Goal: Information Seeking & Learning: Learn about a topic

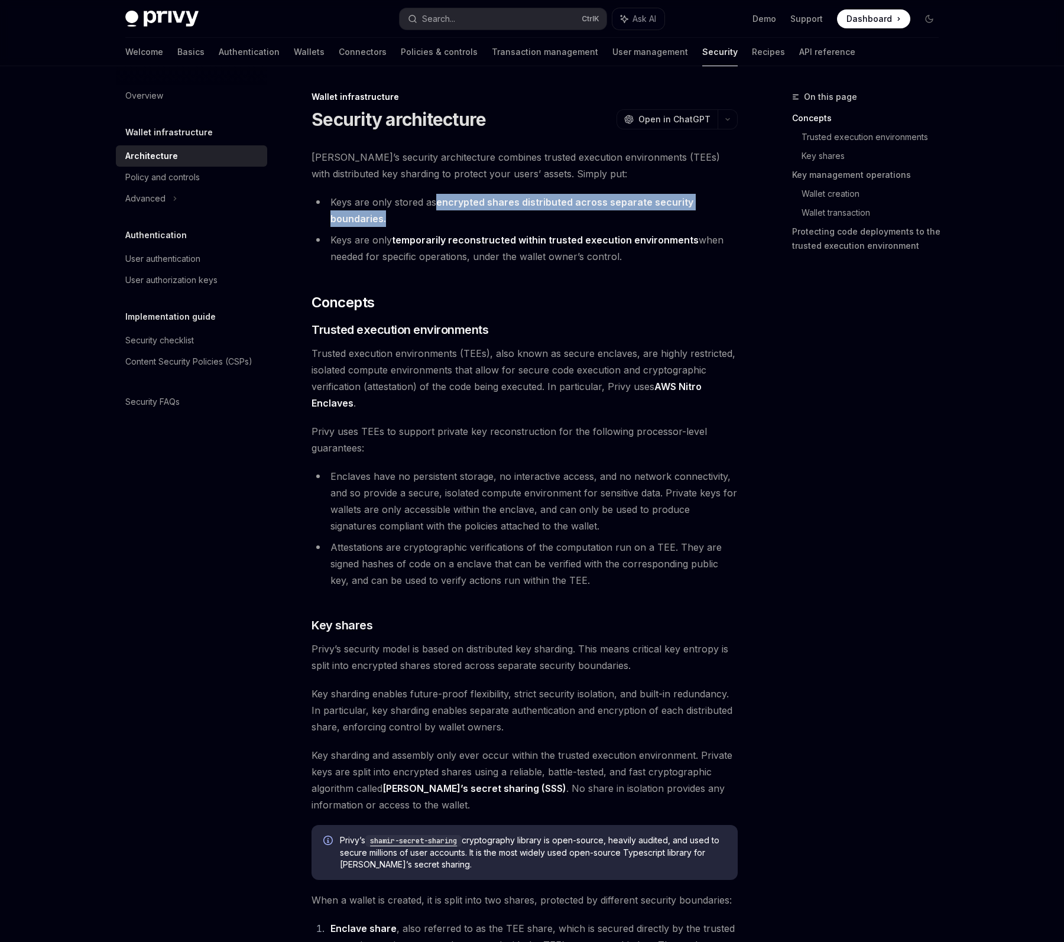
drag, startPoint x: 438, startPoint y: 202, endPoint x: 562, endPoint y: 213, distance: 124.7
click at [562, 213] on li "Keys are only stored as encrypted shares distributed across separate security b…" at bounding box center [525, 210] width 426 height 33
click at [504, 208] on li "Keys are only stored as encrypted shares distributed across separate security b…" at bounding box center [525, 210] width 426 height 33
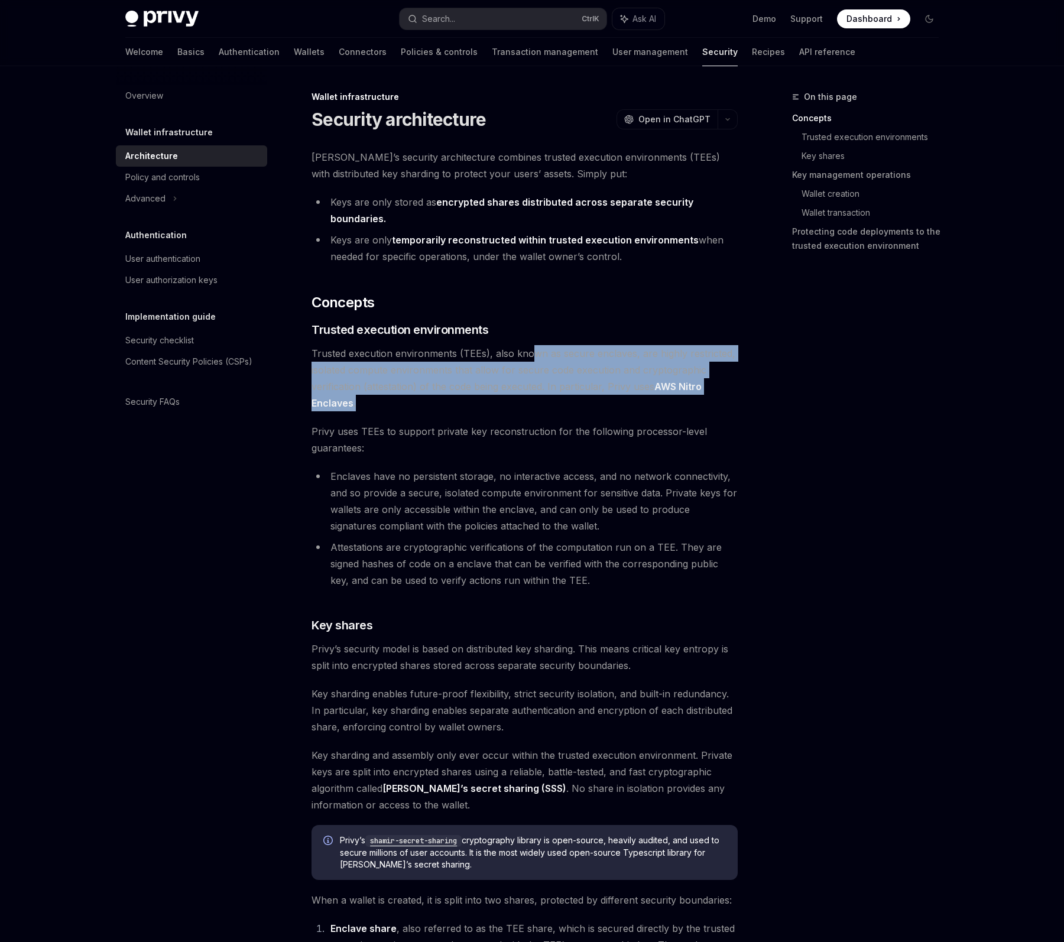
drag, startPoint x: 529, startPoint y: 351, endPoint x: 613, endPoint y: 402, distance: 98.2
click at [613, 402] on span "Trusted execution environments (TEEs), also known as secure enclaves, are highl…" at bounding box center [525, 378] width 426 height 66
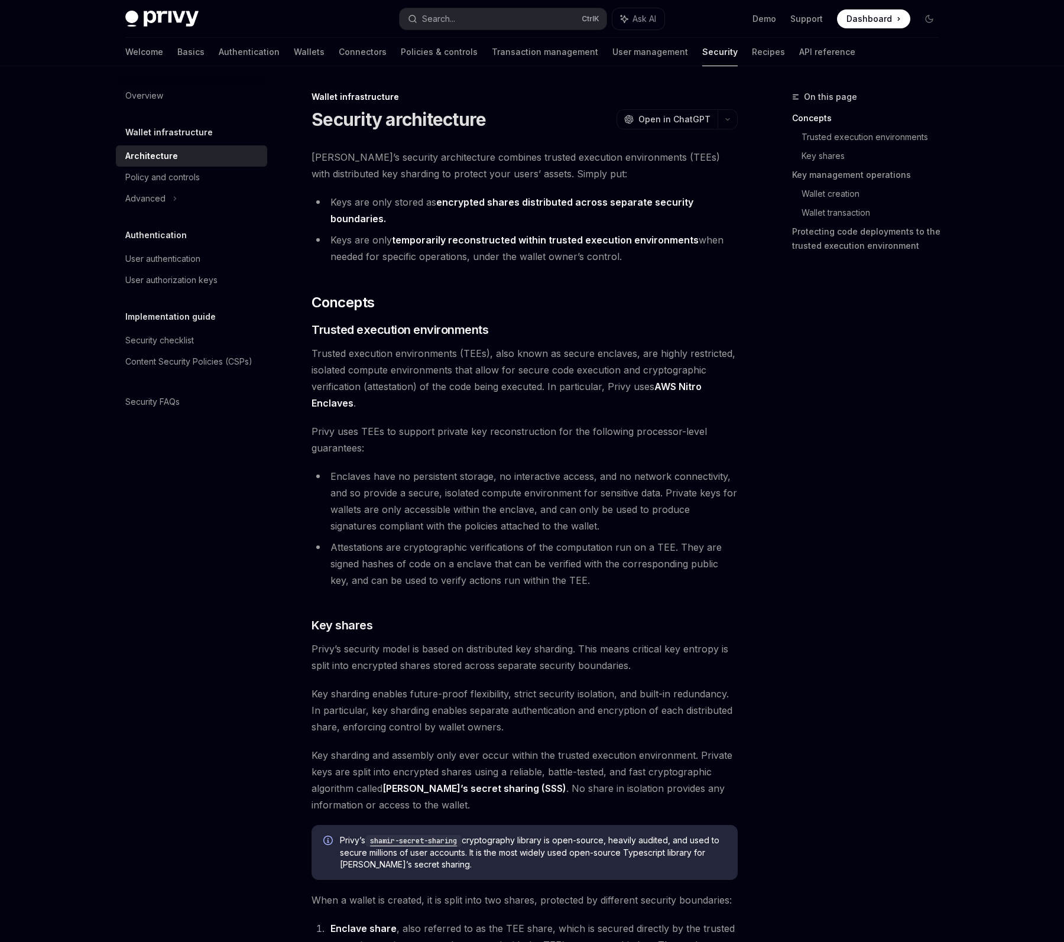
click at [532, 502] on li "Enclaves have no persistent storage, no interactive access, and no network conn…" at bounding box center [525, 501] width 426 height 66
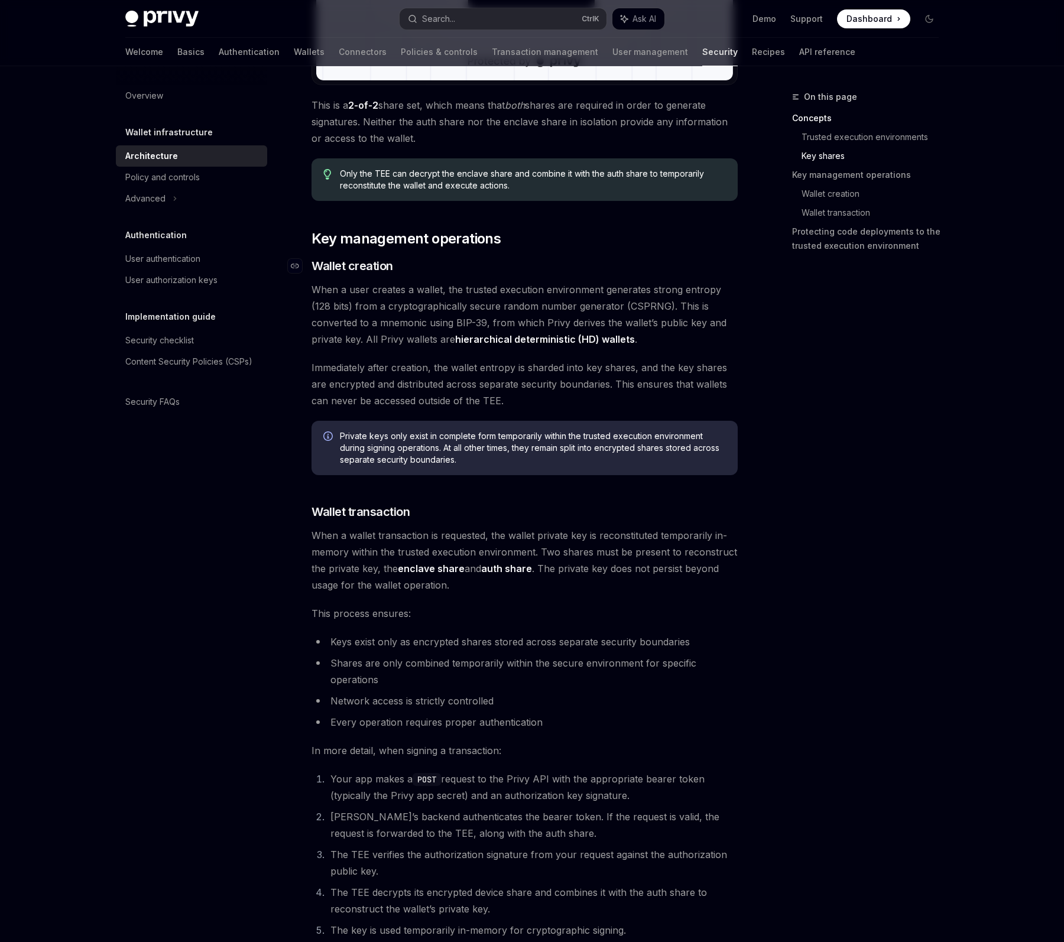
scroll to position [1281, 0]
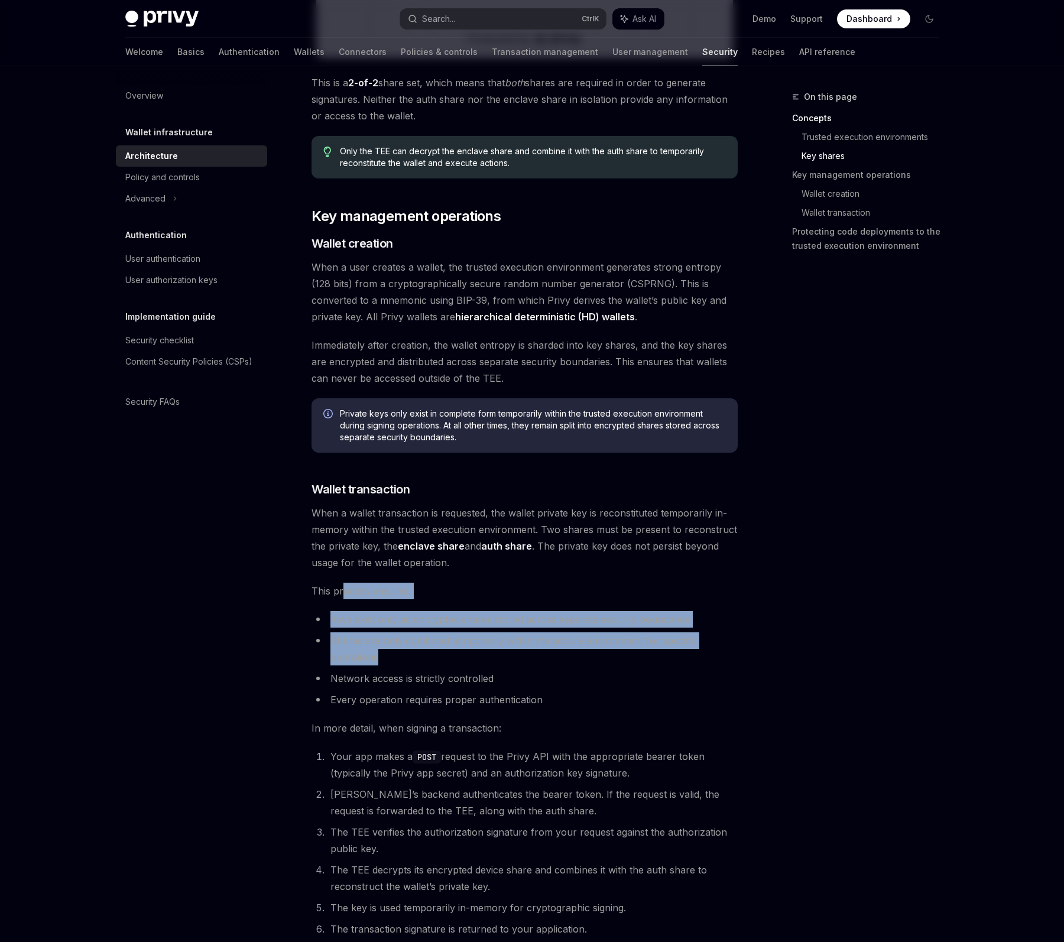
drag, startPoint x: 342, startPoint y: 594, endPoint x: 482, endPoint y: 658, distance: 154.0
click at [482, 658] on div "[PERSON_NAME]’s security architecture combines trusted execution environments (…" at bounding box center [525, 194] width 426 height 2653
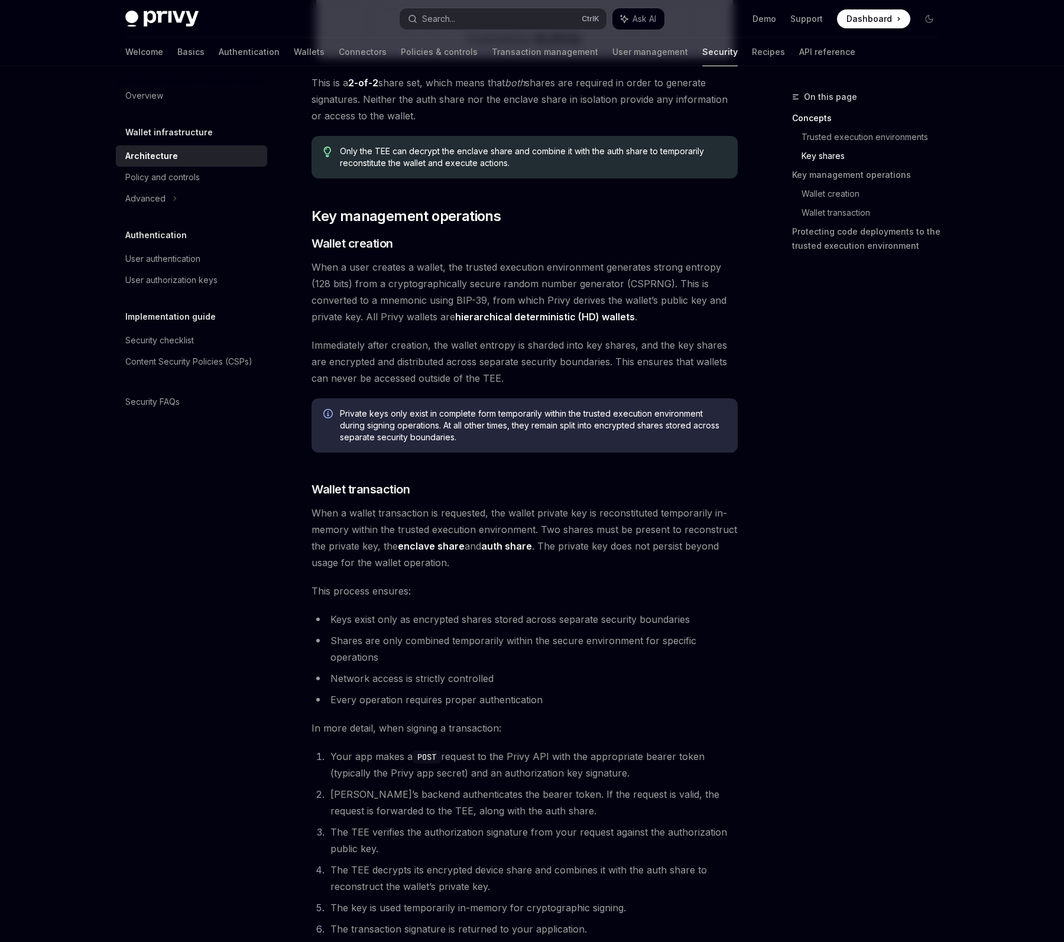
click at [499, 673] on li "Network access is strictly controlled" at bounding box center [525, 678] width 426 height 17
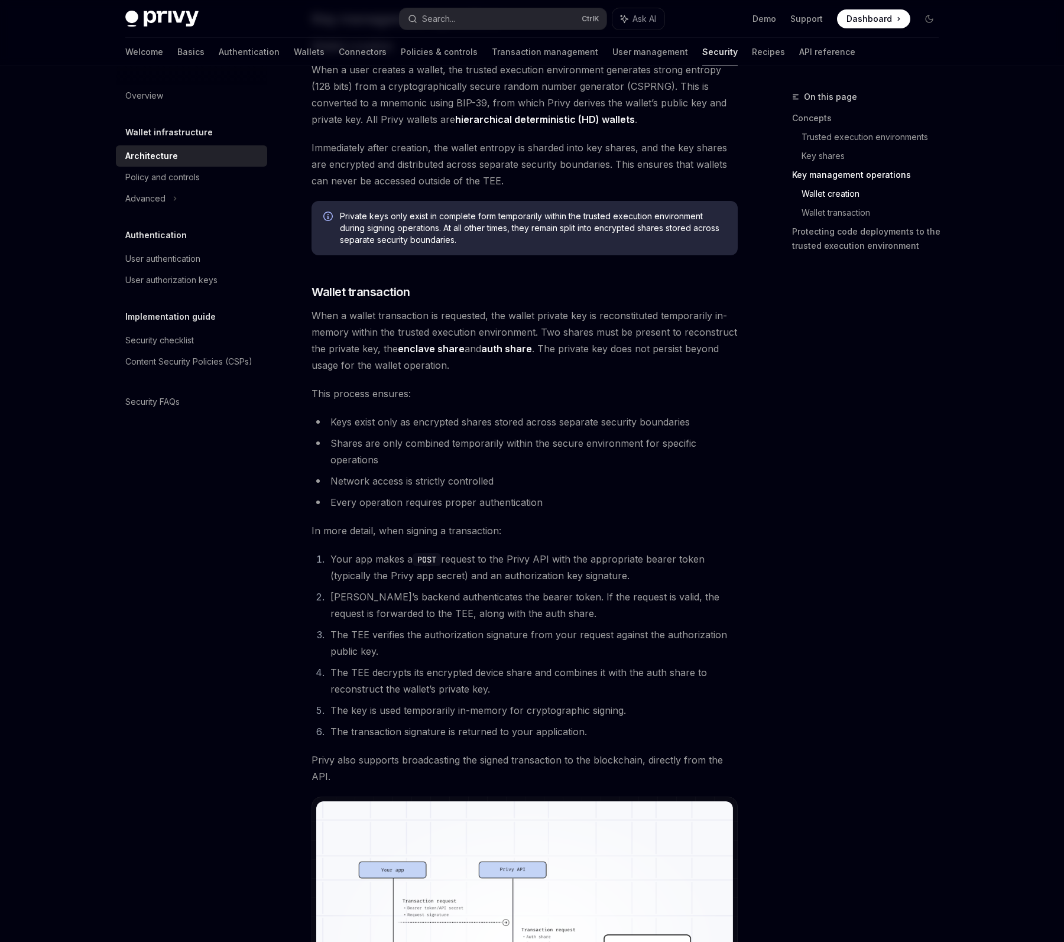
scroll to position [1675, 0]
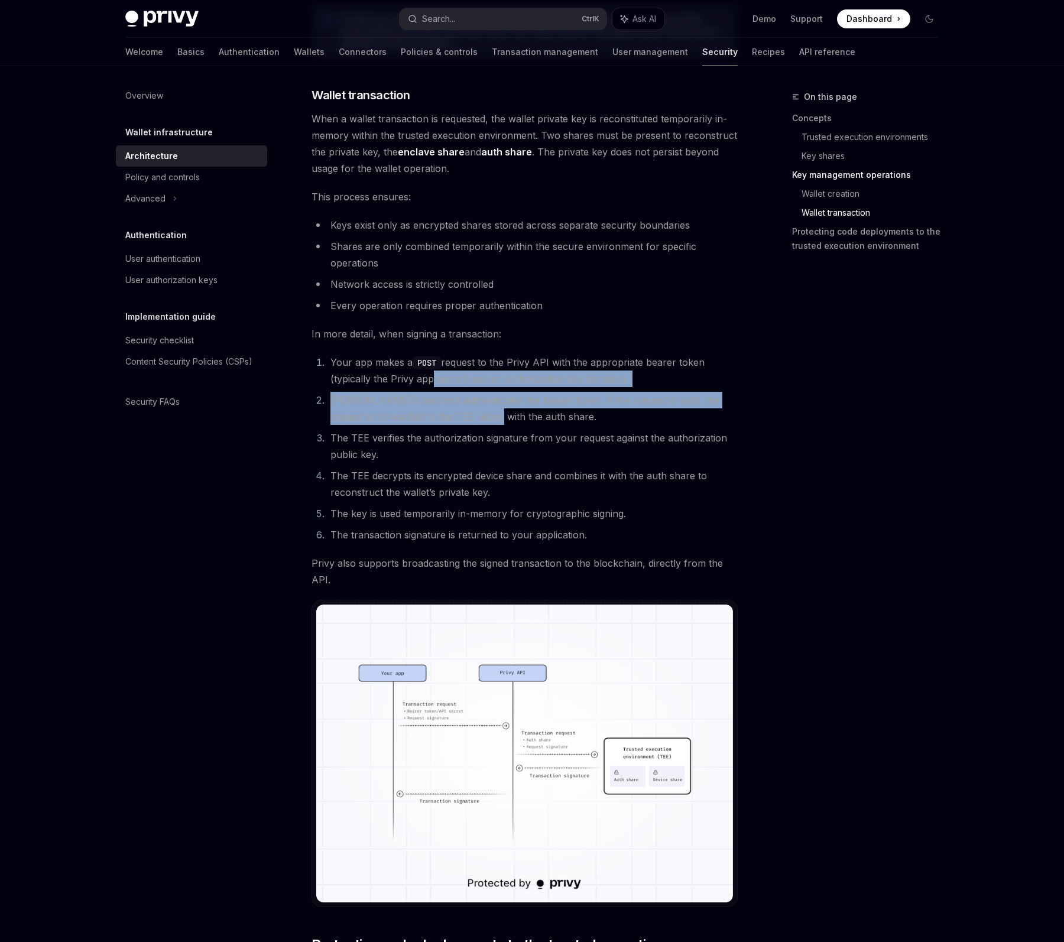
drag, startPoint x: 426, startPoint y: 378, endPoint x: 488, endPoint y: 415, distance: 72.1
click at [488, 415] on ol "Your app makes a POST request to the Privy API with the appropriate bearer toke…" at bounding box center [525, 448] width 426 height 189
click at [488, 415] on li "[PERSON_NAME]’s backend authenticates the bearer token. If the request is valid…" at bounding box center [532, 408] width 411 height 33
drag, startPoint x: 553, startPoint y: 400, endPoint x: 523, endPoint y: 417, distance: 34.7
click at [523, 417] on li "[PERSON_NAME]’s backend authenticates the bearer token. If the request is valid…" at bounding box center [532, 408] width 411 height 33
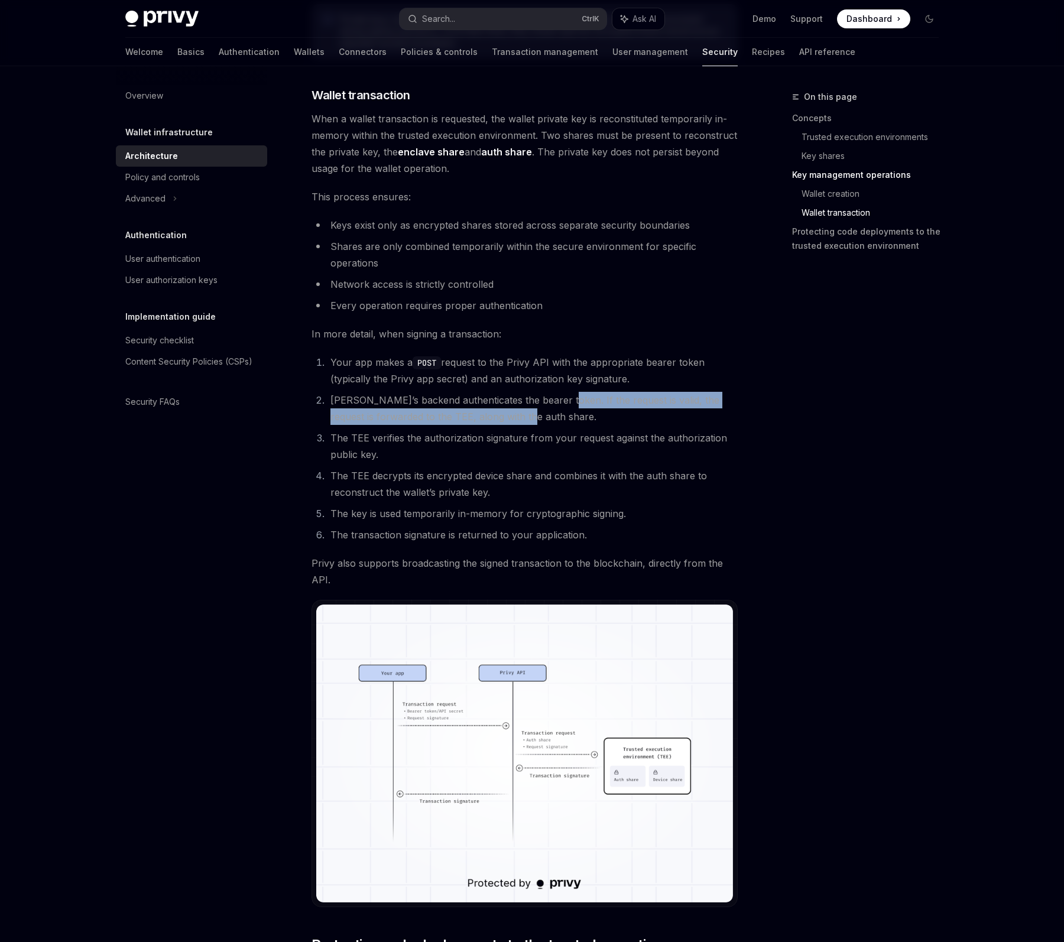
click at [523, 417] on li "[PERSON_NAME]’s backend authenticates the bearer token. If the request is valid…" at bounding box center [532, 408] width 411 height 33
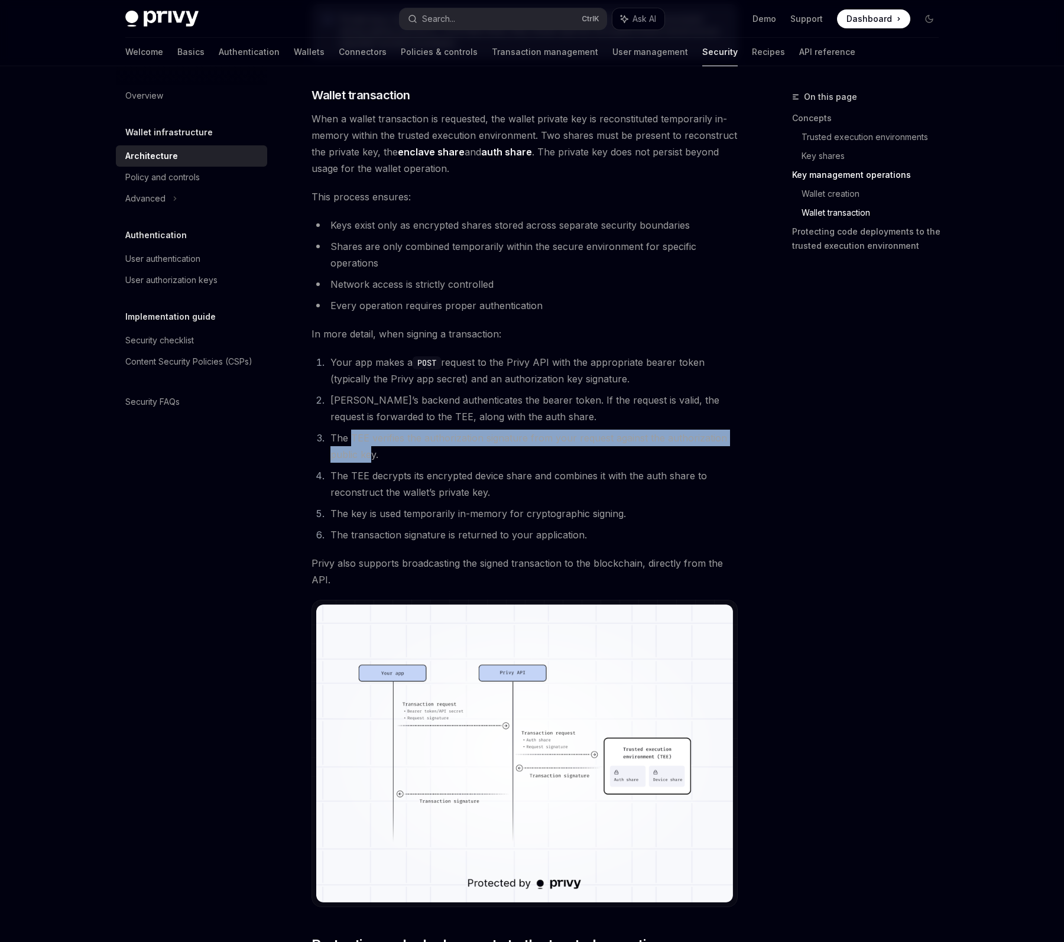
drag, startPoint x: 352, startPoint y: 446, endPoint x: 371, endPoint y: 452, distance: 19.8
click at [371, 452] on li "The TEE verifies the authorization signature from your request against the auth…" at bounding box center [532, 446] width 411 height 33
click at [374, 493] on li "The TEE decrypts its encrypted device share and combines it with the auth share…" at bounding box center [532, 484] width 411 height 33
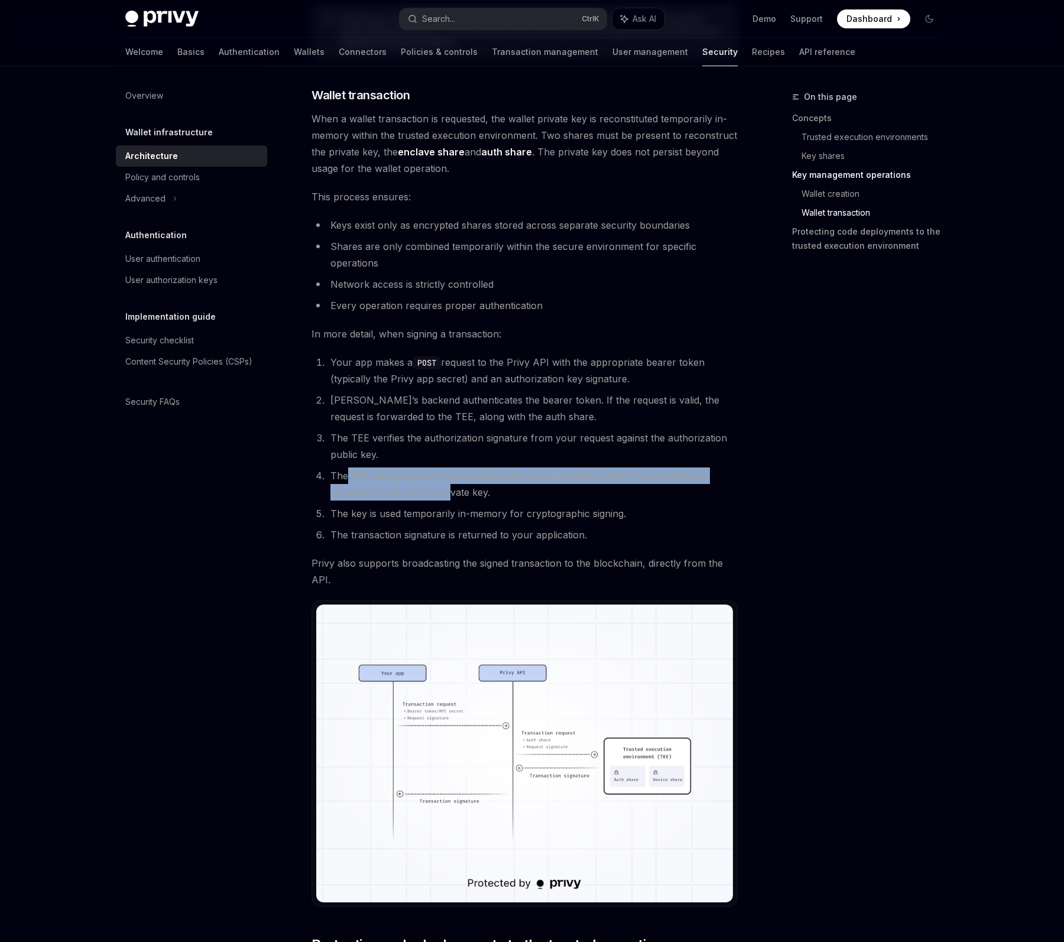
drag, startPoint x: 345, startPoint y: 474, endPoint x: 449, endPoint y: 488, distance: 105.0
click at [449, 488] on li "The TEE decrypts its encrypted device share and combines it with the auth share…" at bounding box center [532, 484] width 411 height 33
click at [391, 519] on li "The key is used temporarily in-memory for cryptographic signing." at bounding box center [532, 513] width 411 height 17
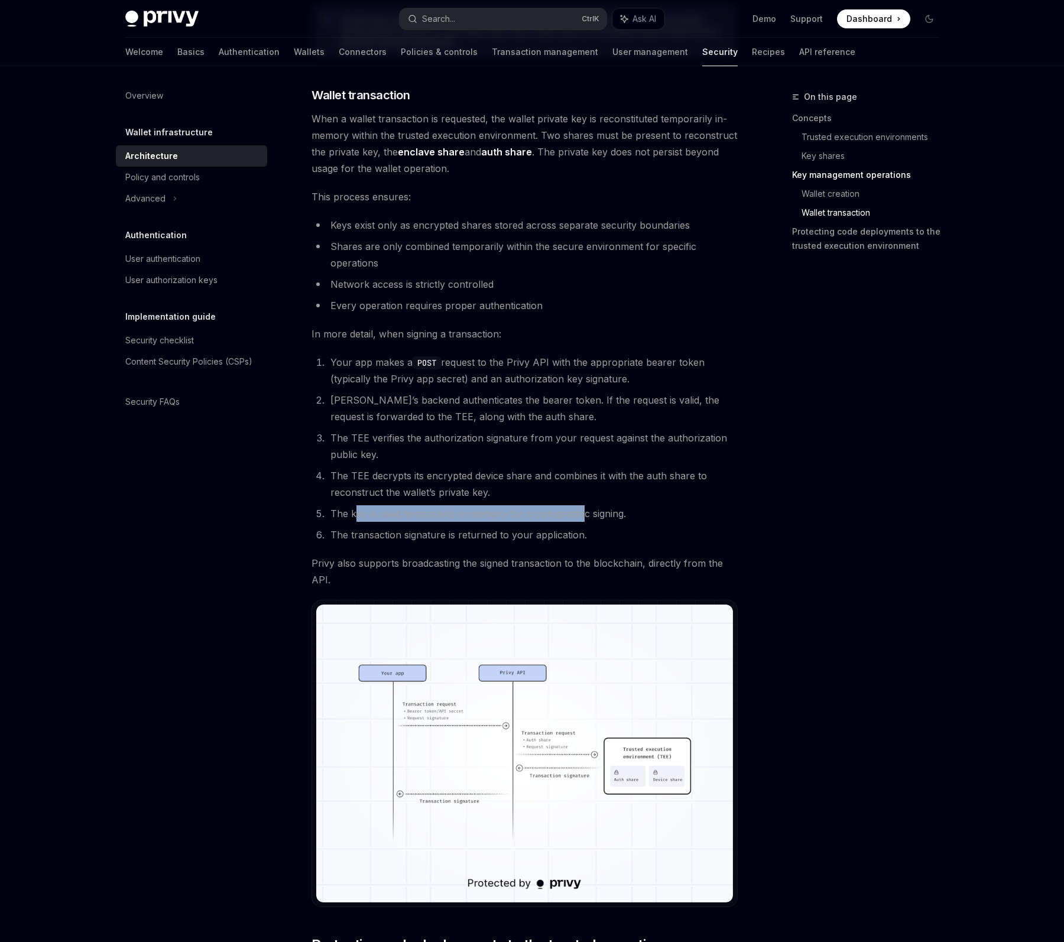
drag, startPoint x: 354, startPoint y: 509, endPoint x: 579, endPoint y: 512, distance: 225.3
click at [579, 512] on li "The key is used temporarily in-memory for cryptographic signing." at bounding box center [532, 513] width 411 height 17
drag, startPoint x: 371, startPoint y: 539, endPoint x: 534, endPoint y: 530, distance: 163.4
click at [534, 530] on li "The transaction signature is returned to your application." at bounding box center [532, 535] width 411 height 17
drag, startPoint x: 357, startPoint y: 563, endPoint x: 551, endPoint y: 552, distance: 194.3
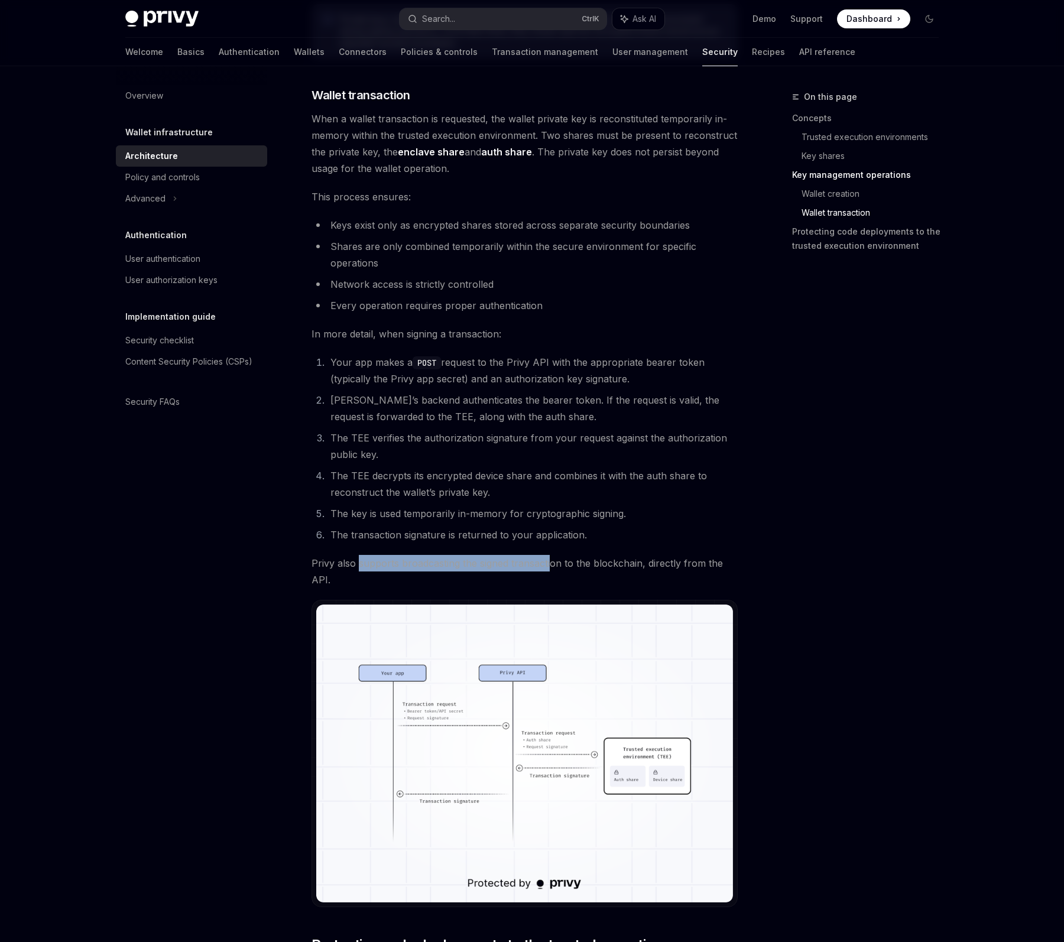
drag, startPoint x: 670, startPoint y: 563, endPoint x: 670, endPoint y: 578, distance: 14.8
click at [670, 578] on span "Privy also supports broadcasting the signed transaction to the blockchain, dire…" at bounding box center [525, 571] width 426 height 33
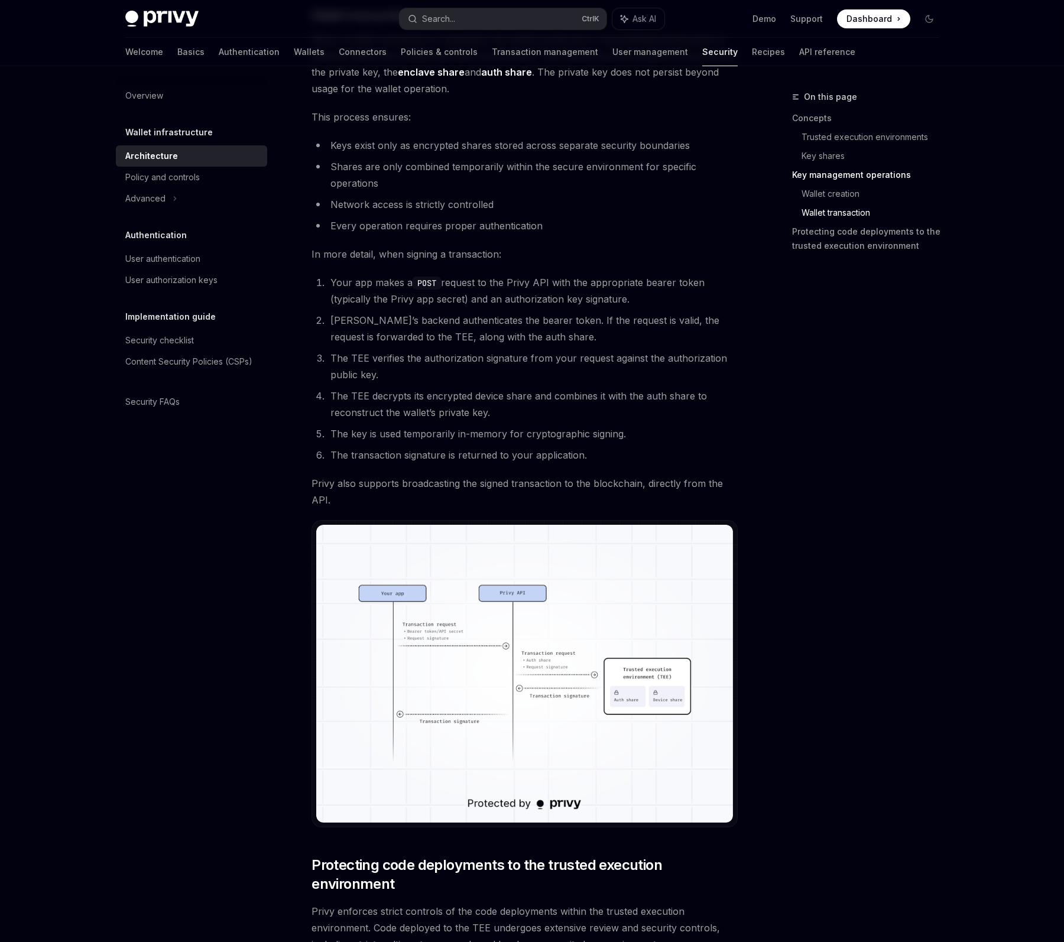
scroll to position [1971, 0]
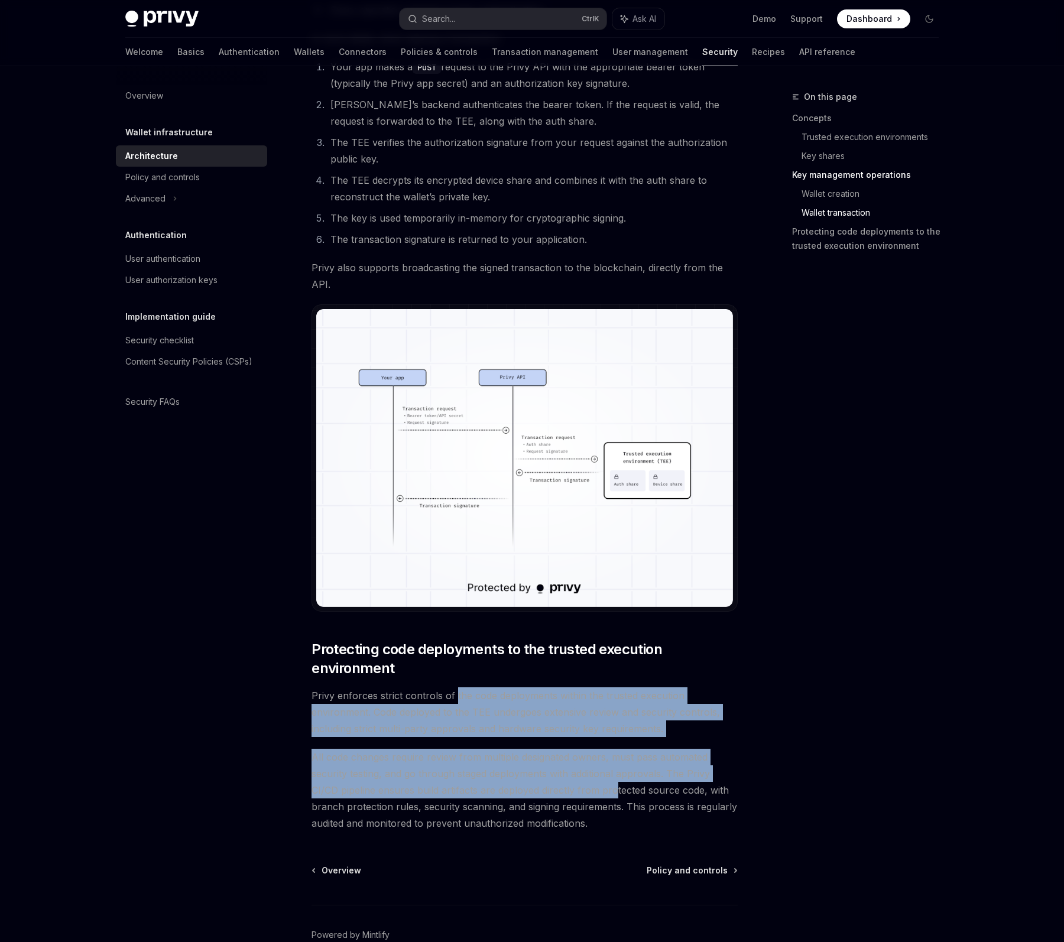
drag, startPoint x: 454, startPoint y: 699, endPoint x: 615, endPoint y: 796, distance: 188.1
click at [181, 345] on div "Security checklist" at bounding box center [159, 340] width 69 height 14
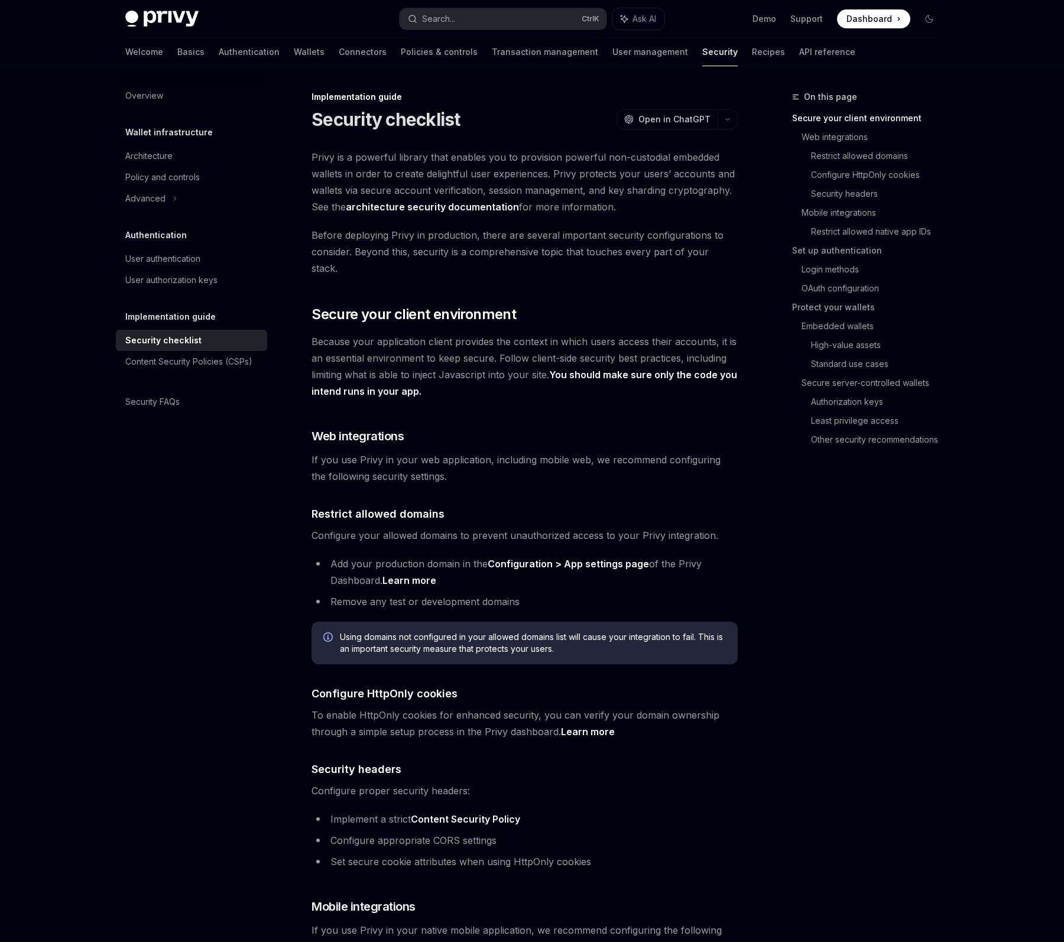
click at [833, 545] on div "On this page Secure your client environment Web integrations Restrict allowed d…" at bounding box center [859, 516] width 180 height 853
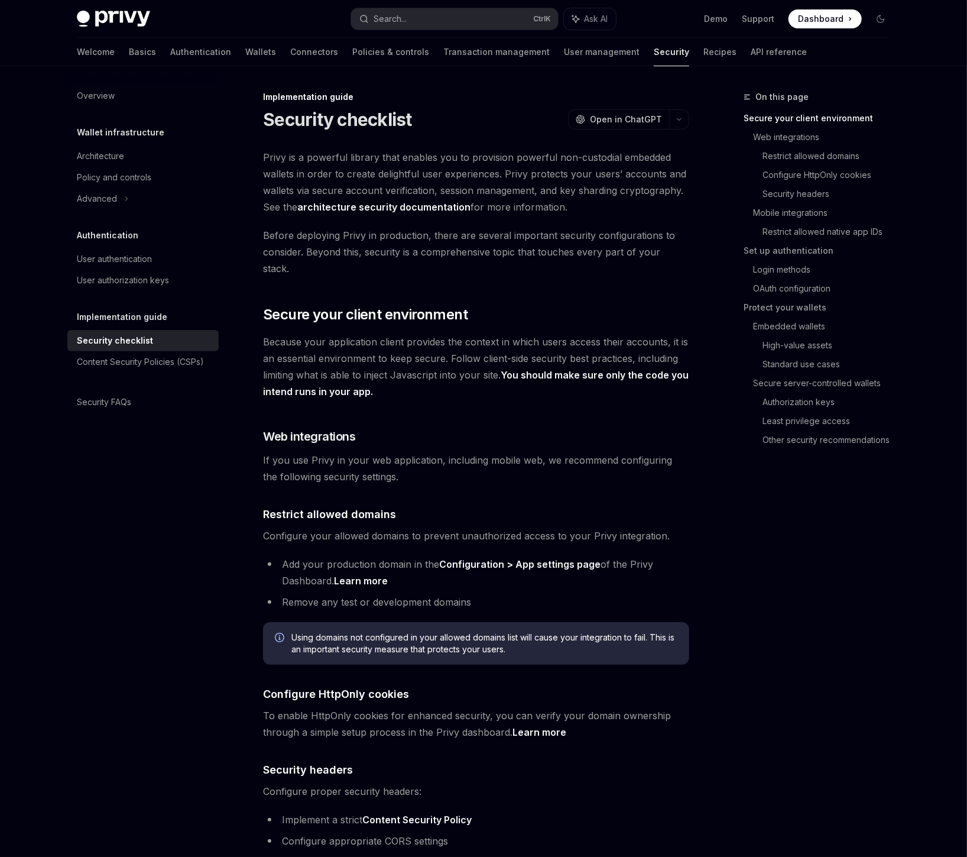
type textarea "*"
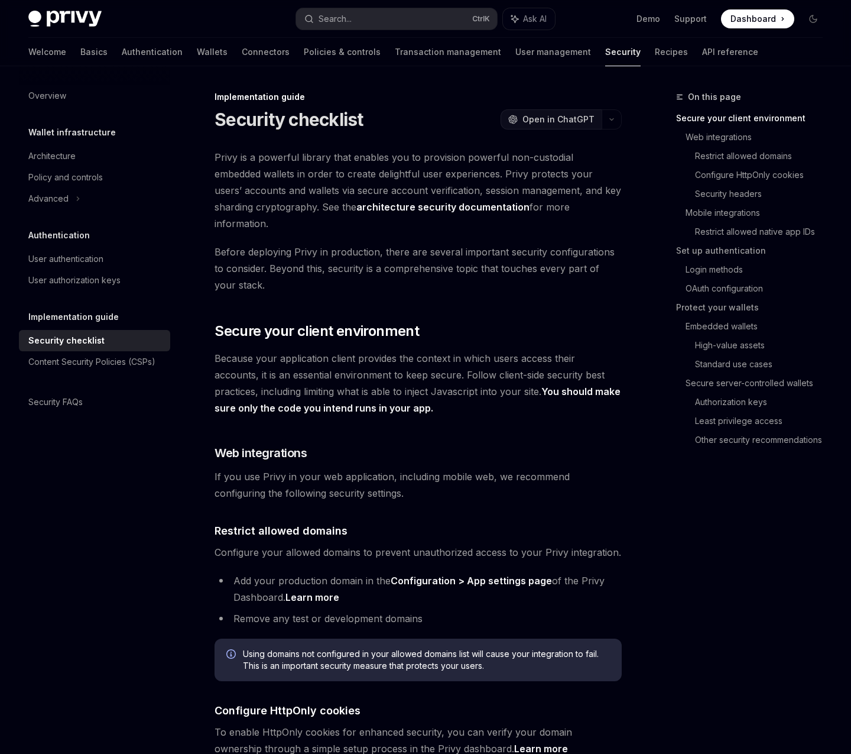
click at [557, 121] on span "Open in ChatGPT" at bounding box center [559, 120] width 72 height 12
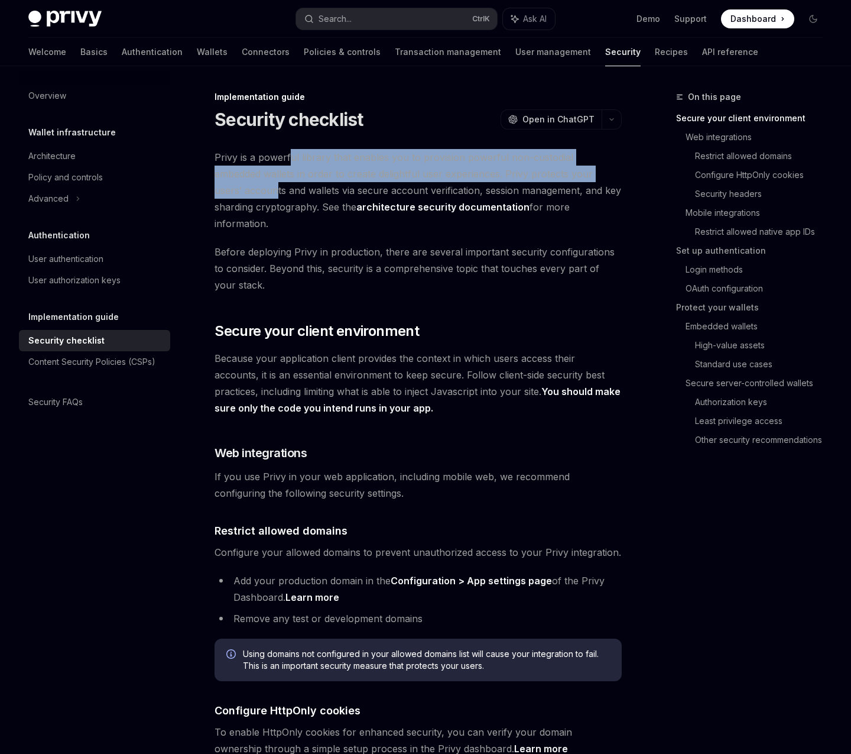
drag, startPoint x: 289, startPoint y: 158, endPoint x: 603, endPoint y: 170, distance: 314.7
click at [603, 170] on span "Privy is a powerful library that enables you to provision powerful non-custodia…" at bounding box center [418, 190] width 407 height 83
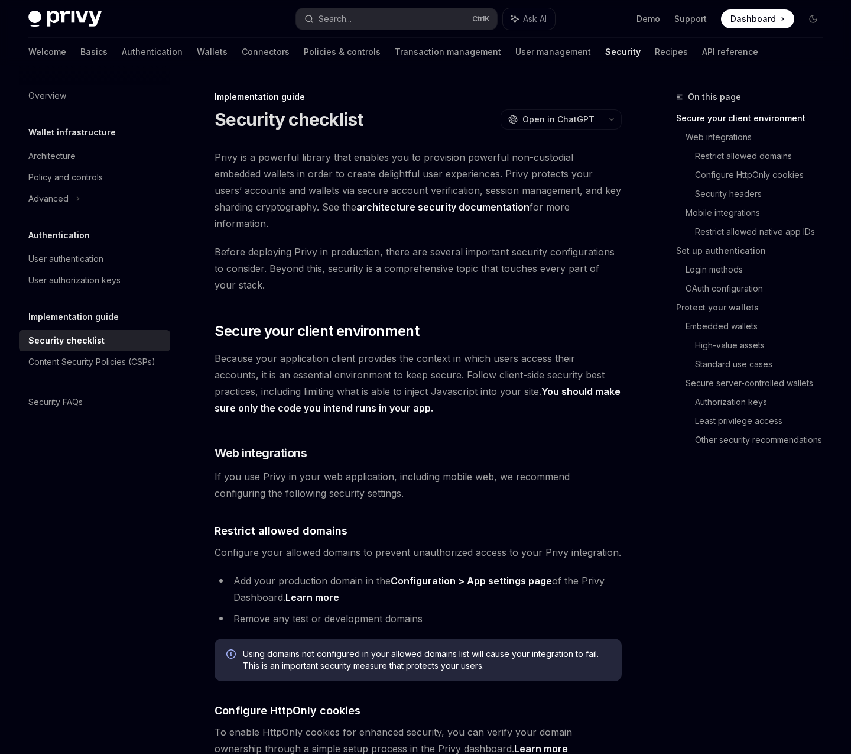
click at [543, 189] on span "Privy is a powerful library that enables you to provision powerful non-custodia…" at bounding box center [418, 190] width 407 height 83
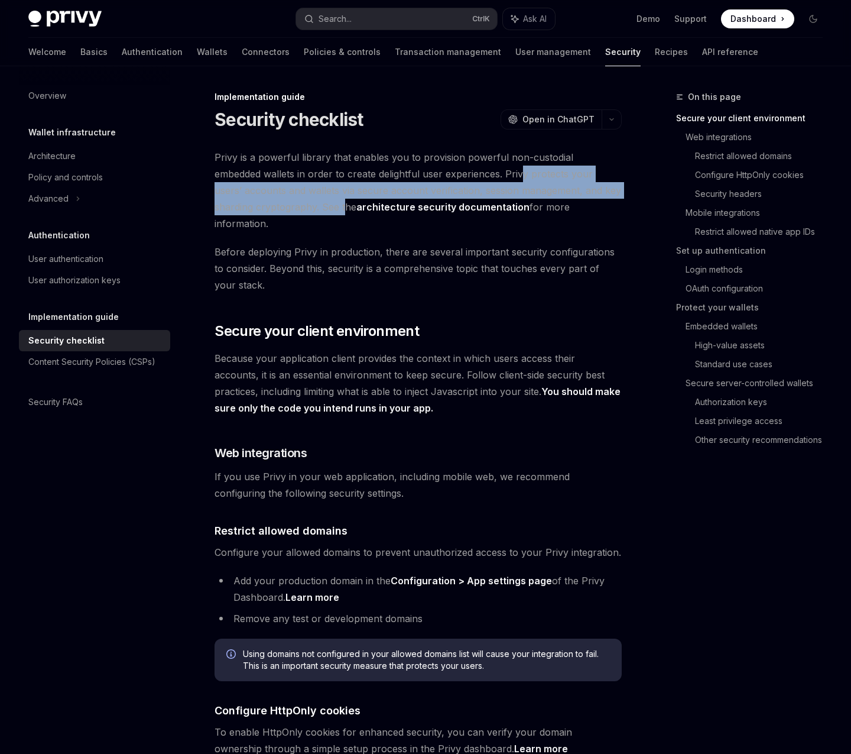
drag, startPoint x: 488, startPoint y: 173, endPoint x: 302, endPoint y: 206, distance: 189.1
click at [302, 206] on span "Privy is a powerful library that enables you to provision powerful non-custodia…" at bounding box center [418, 190] width 407 height 83
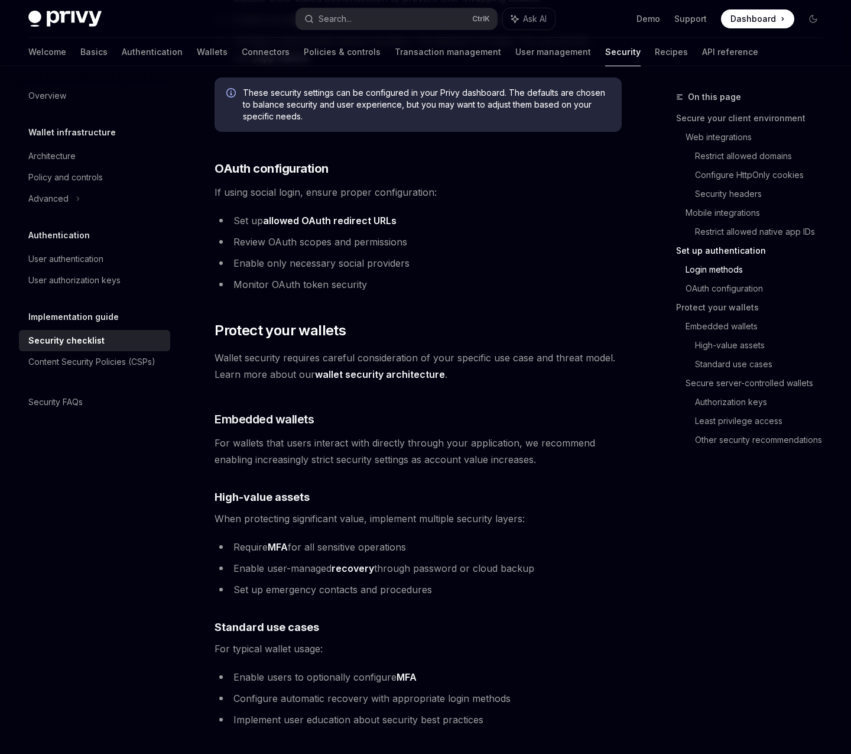
scroll to position [1419, 0]
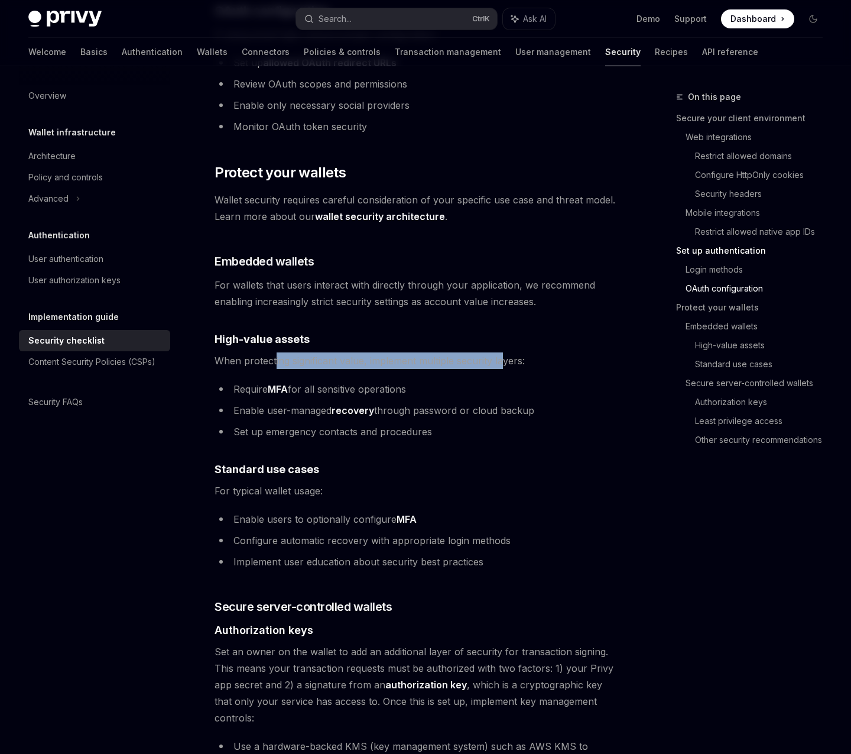
drag, startPoint x: 274, startPoint y: 345, endPoint x: 501, endPoint y: 347, distance: 227.0
click at [501, 352] on span "When protecting significant value, implement multiple security layers:" at bounding box center [418, 360] width 407 height 17
click at [355, 359] on div "Privy is a powerful library that enables you to provision powerful non-custodia…" at bounding box center [418, 239] width 407 height 3018
drag, startPoint x: 318, startPoint y: 372, endPoint x: 364, endPoint y: 371, distance: 46.1
click at [364, 381] on li "Require MFA for all sensitive operations" at bounding box center [418, 389] width 407 height 17
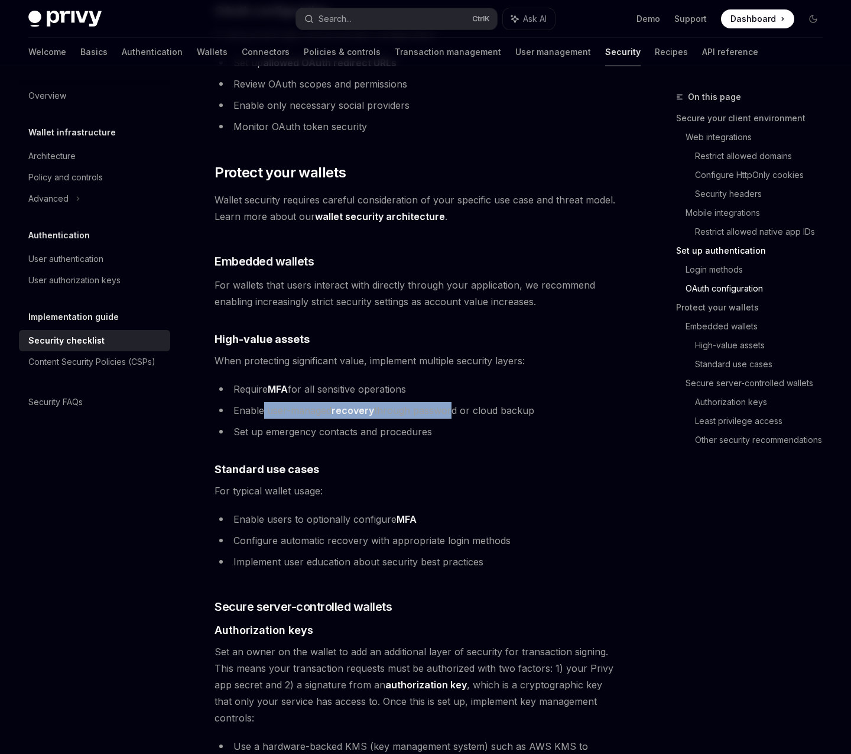
drag, startPoint x: 265, startPoint y: 397, endPoint x: 447, endPoint y: 392, distance: 182.2
click at [447, 402] on li "Enable user-managed recovery through password or cloud backup" at bounding box center [418, 410] width 407 height 17
click at [464, 402] on li "Enable user-managed recovery through password or cloud backup" at bounding box center [418, 410] width 407 height 17
drag, startPoint x: 441, startPoint y: 412, endPoint x: 250, endPoint y: 418, distance: 191.1
click at [250, 423] on li "Set up emergency contacts and procedures" at bounding box center [418, 431] width 407 height 17
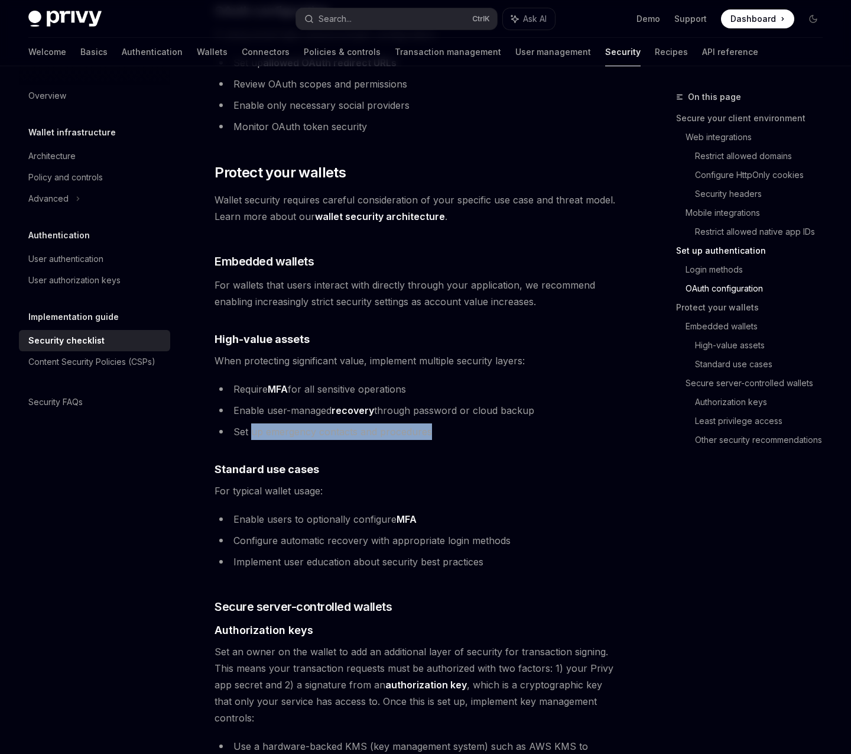
scroll to position [1576, 0]
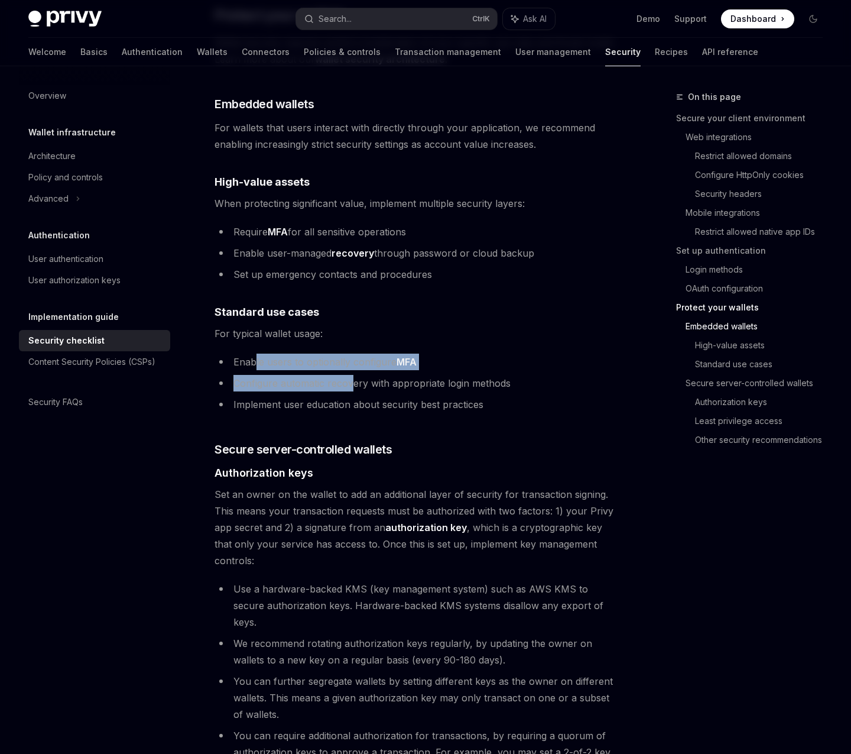
drag, startPoint x: 255, startPoint y: 343, endPoint x: 354, endPoint y: 354, distance: 98.8
click at [354, 354] on ul "Enable users to optionally configure MFA Configure automatic recovery with appr…" at bounding box center [418, 383] width 407 height 59
click at [296, 375] on li "Configure automatic recovery with appropriate login methods" at bounding box center [418, 383] width 407 height 17
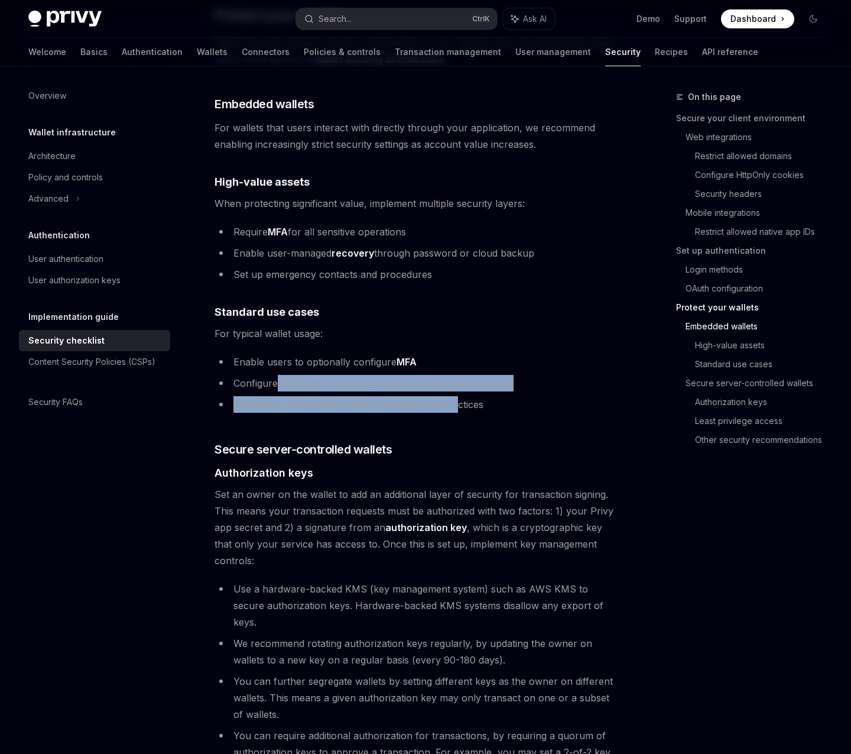
drag, startPoint x: 275, startPoint y: 366, endPoint x: 457, endPoint y: 384, distance: 183.0
click at [457, 384] on ul "Enable users to optionally configure MFA Configure automatic recovery with appr…" at bounding box center [418, 383] width 407 height 59
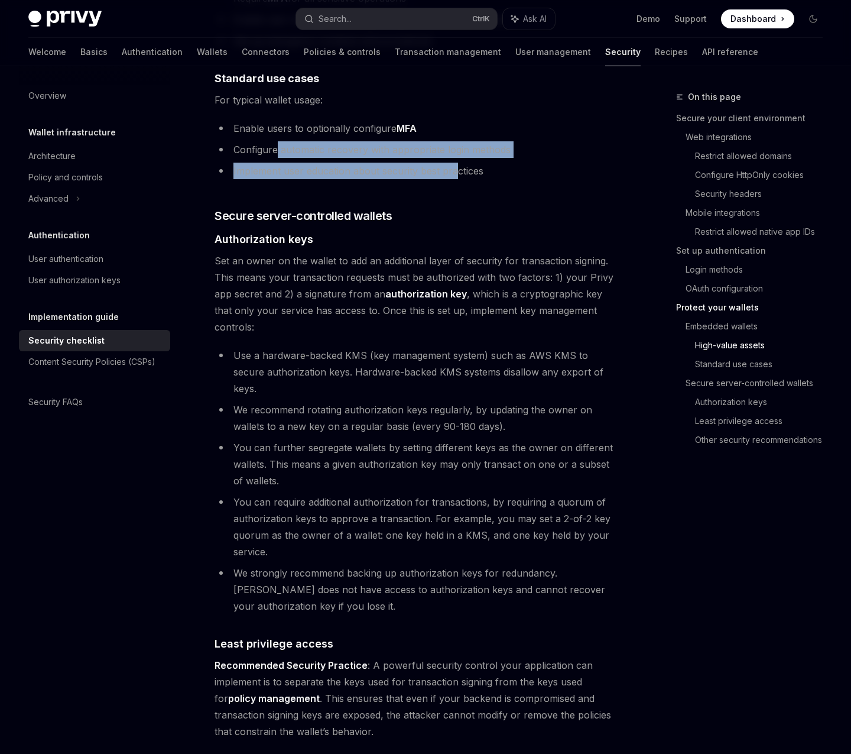
scroll to position [1892, 0]
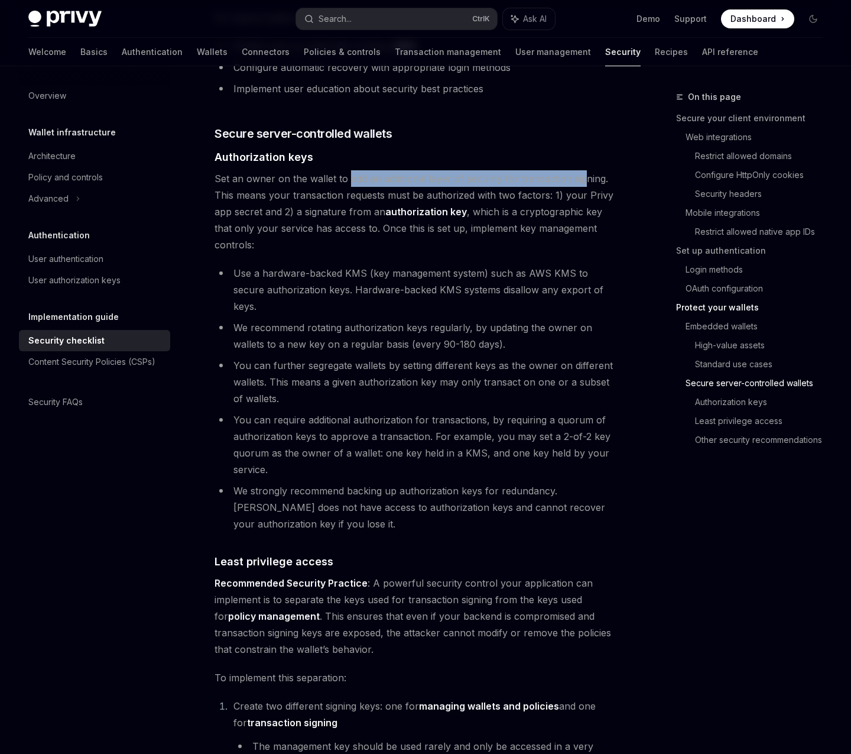
drag, startPoint x: 348, startPoint y: 164, endPoint x: 580, endPoint y: 164, distance: 232.4
click at [580, 170] on span "Set an owner on the wallet to add an additional layer of security for transacti…" at bounding box center [418, 211] width 407 height 83
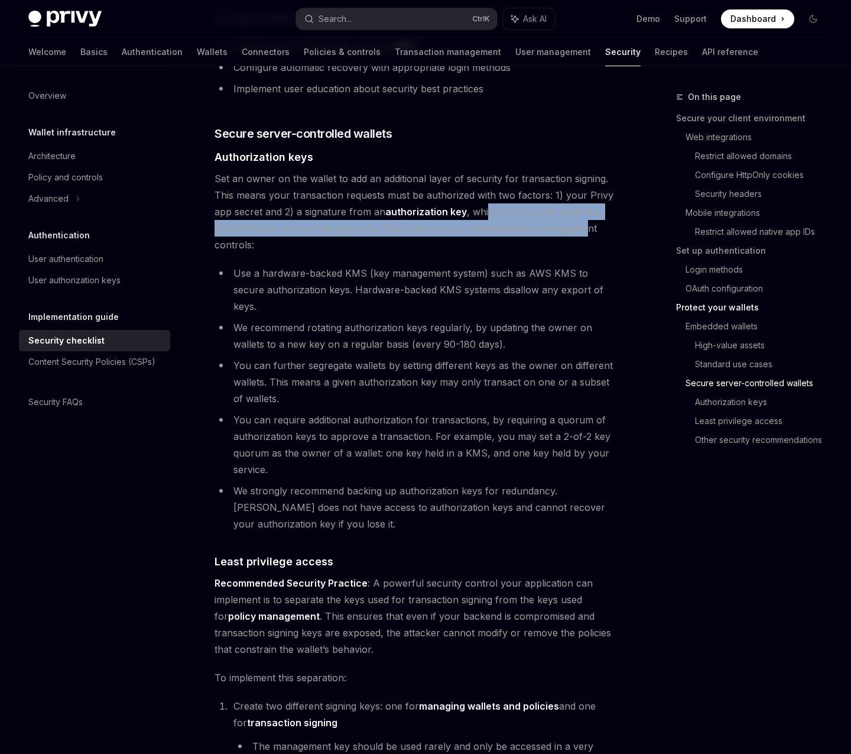
drag, startPoint x: 486, startPoint y: 194, endPoint x: 566, endPoint y: 205, distance: 81.2
click at [566, 205] on span "Set an owner on the wallet to add an additional layer of security for transacti…" at bounding box center [418, 211] width 407 height 83
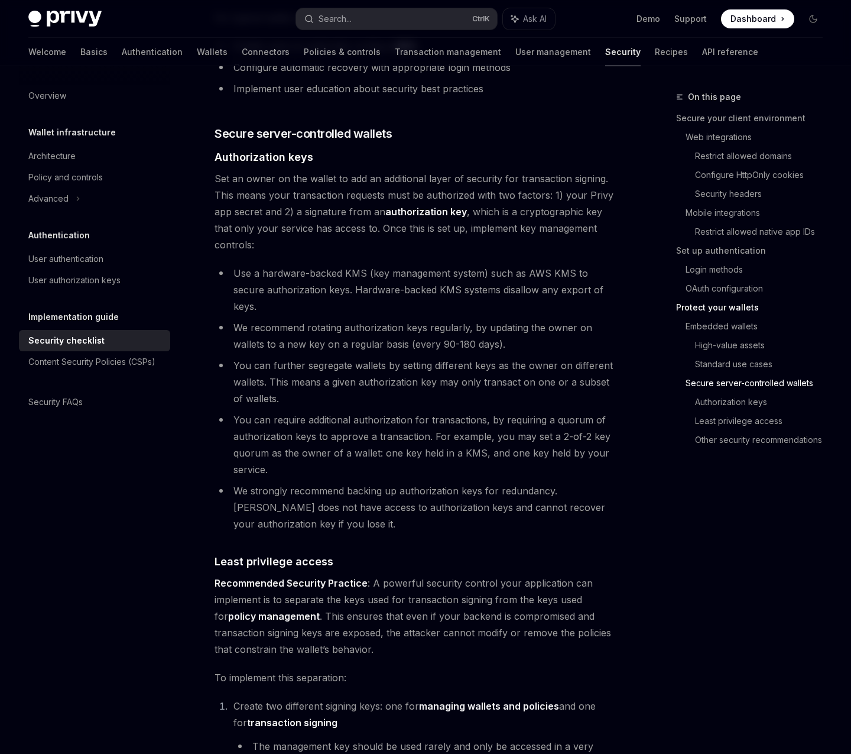
click at [577, 216] on span "Set an owner on the wallet to add an additional layer of security for transacti…" at bounding box center [418, 211] width 407 height 83
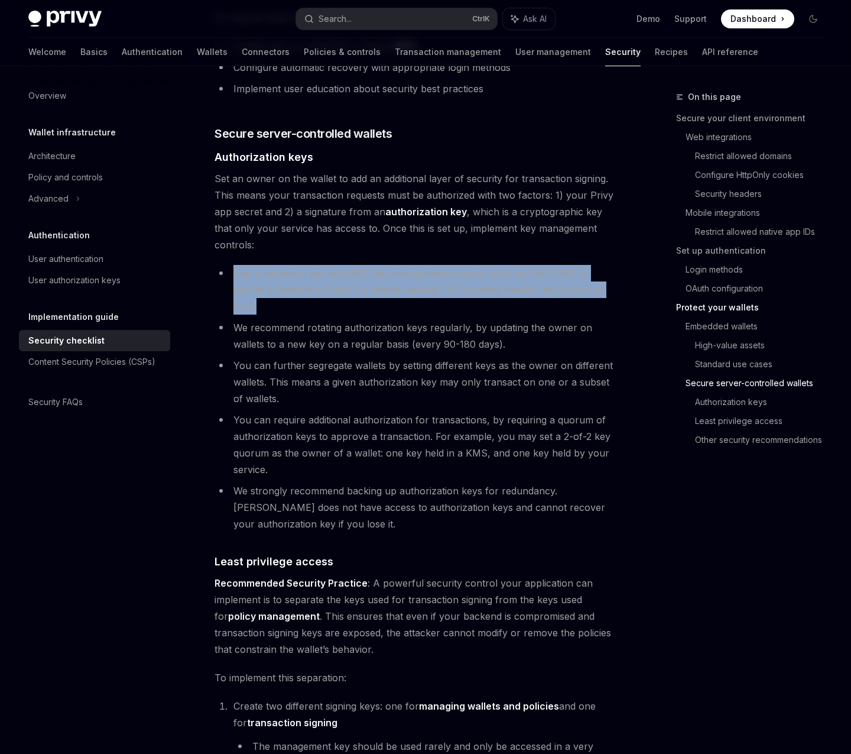
drag, startPoint x: 599, startPoint y: 251, endPoint x: 230, endPoint y: 238, distance: 369.2
click at [230, 265] on li "Use a hardware-backed KMS (key management system) such as AWS KMS to secure aut…" at bounding box center [418, 290] width 407 height 50
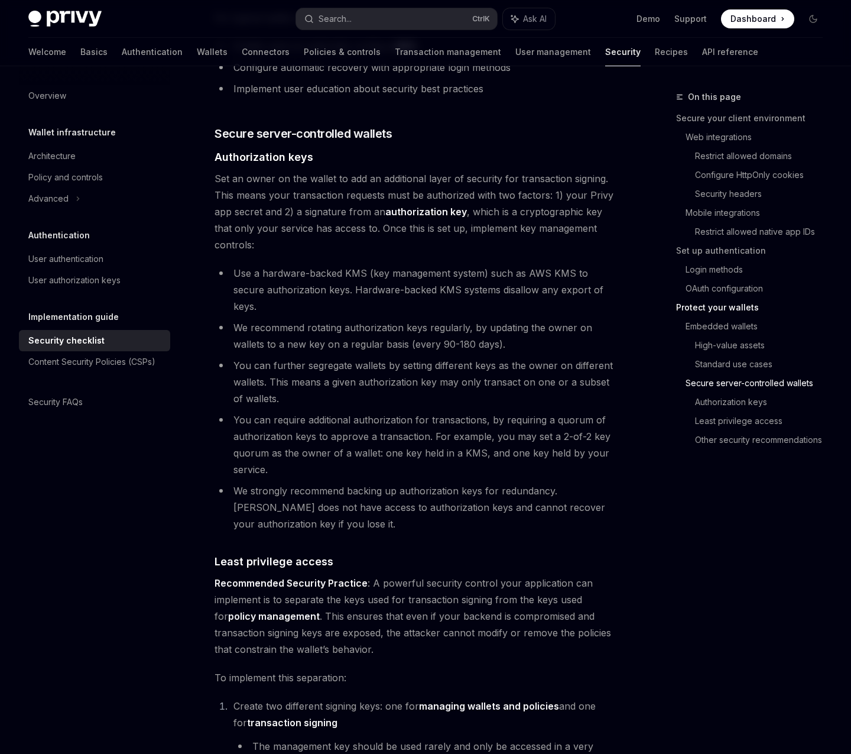
click at [331, 357] on li "You can further segregate wallets by setting different keys as the owner on dif…" at bounding box center [418, 382] width 407 height 50
